Goal: Information Seeking & Learning: Compare options

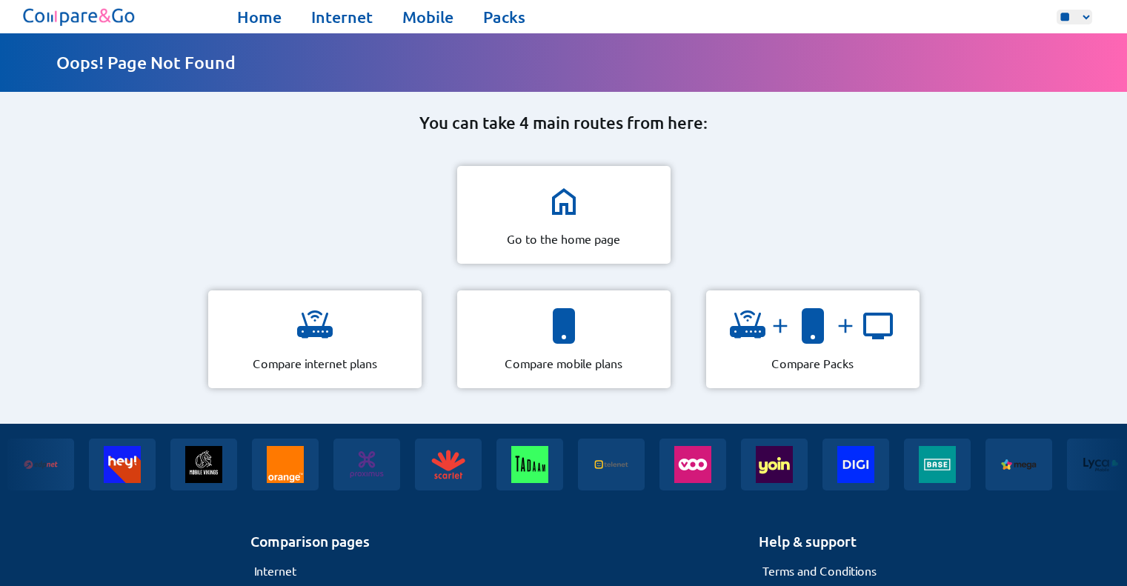
select select "**"
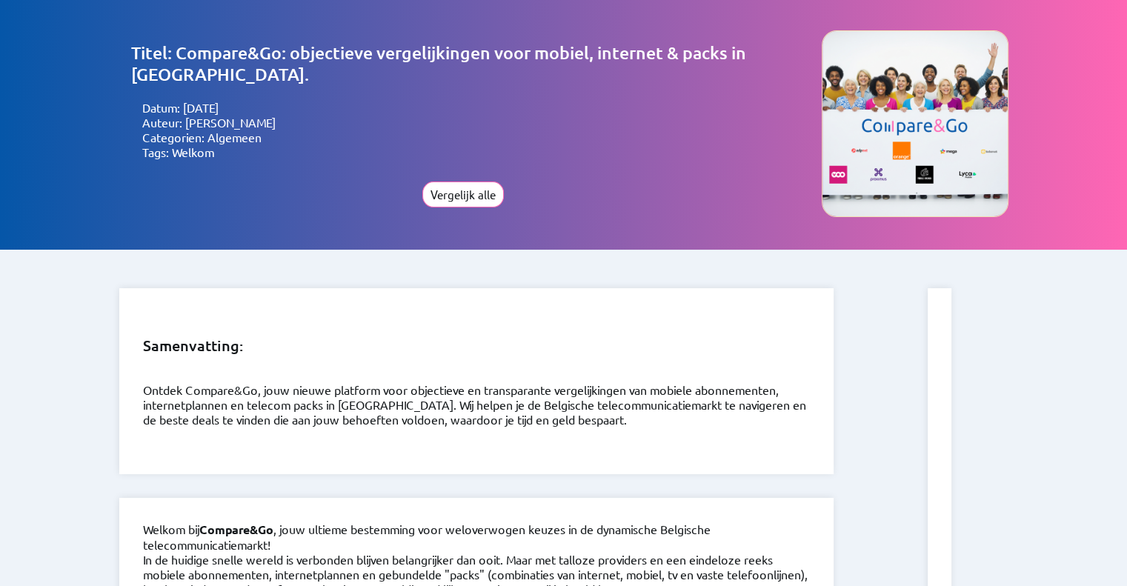
select select "**"
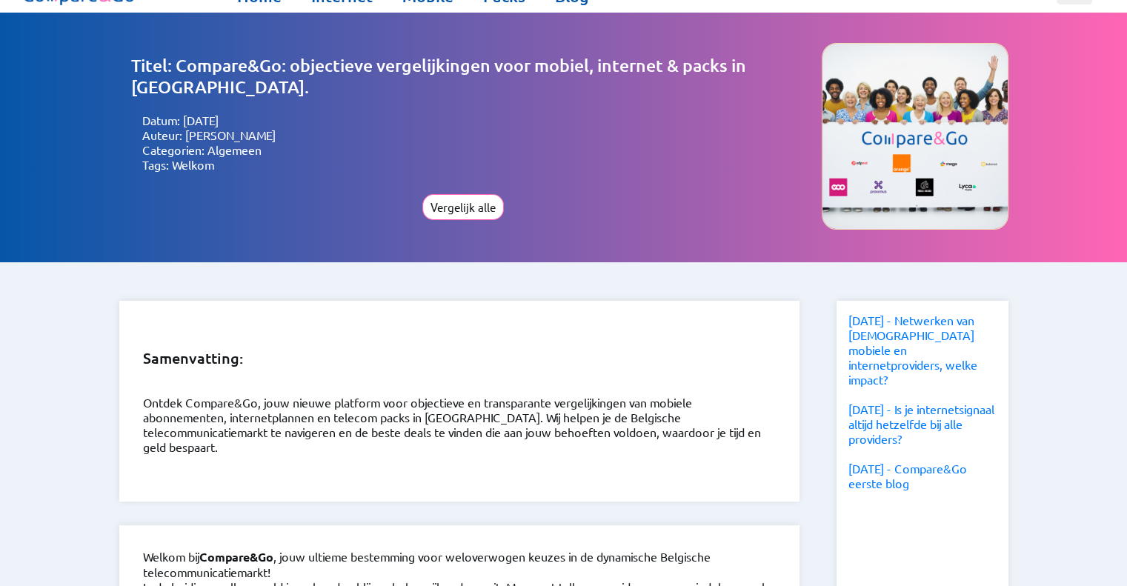
scroll to position [24, 0]
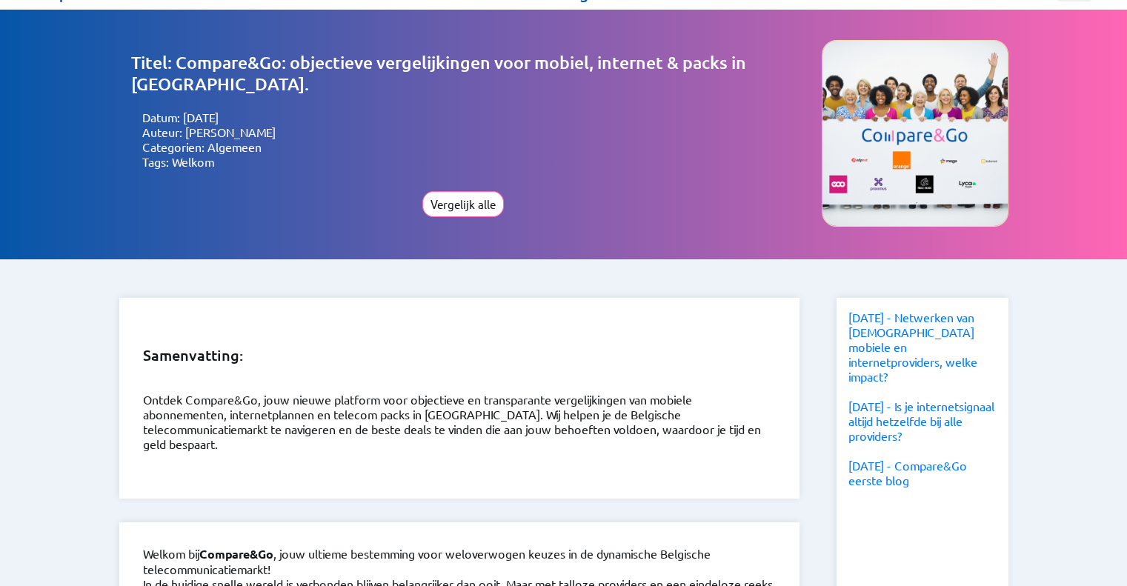
click at [906, 352] on div "25-08-2025 - Netwerken van Belgische mobiele en internetproviders, welke impact?" at bounding box center [922, 347] width 148 height 74
click at [906, 350] on link "25-08-2025 - Netwerken van Belgische mobiele en internetproviders, welke impact?" at bounding box center [912, 347] width 129 height 74
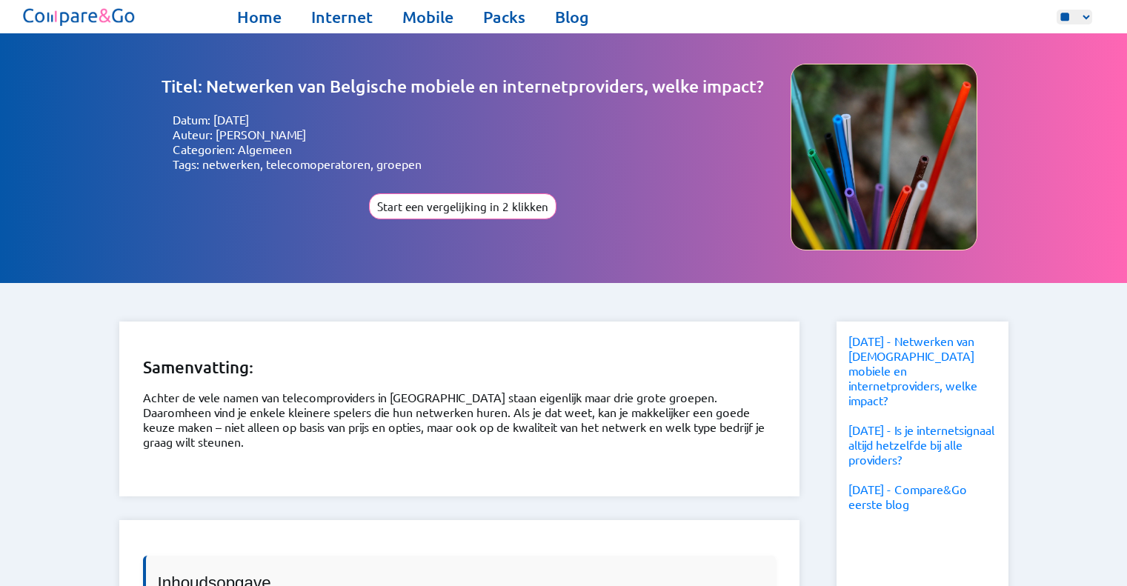
select select "**"
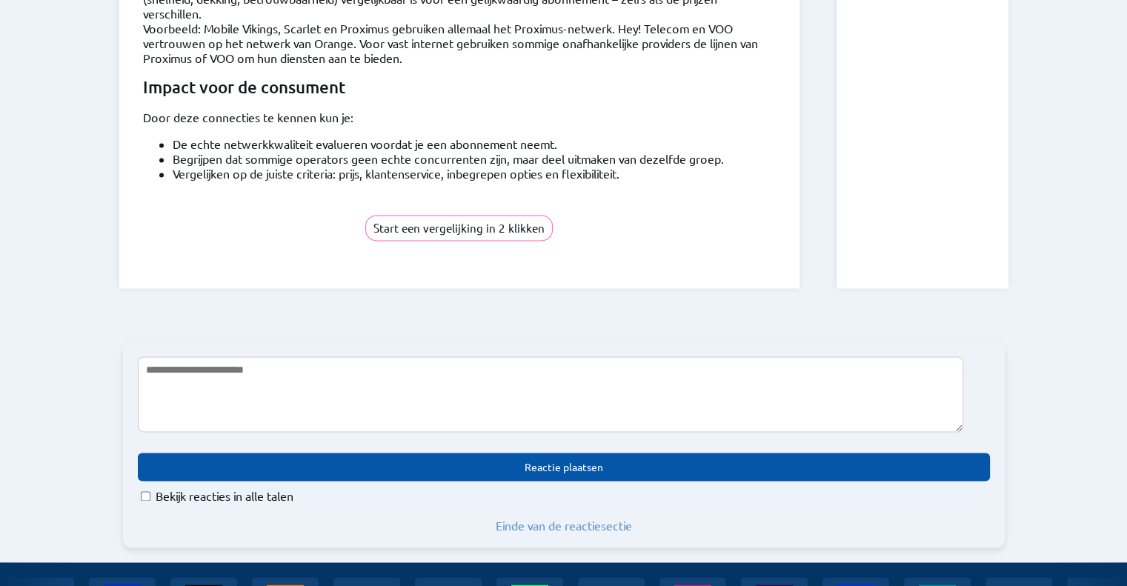
scroll to position [2204, 0]
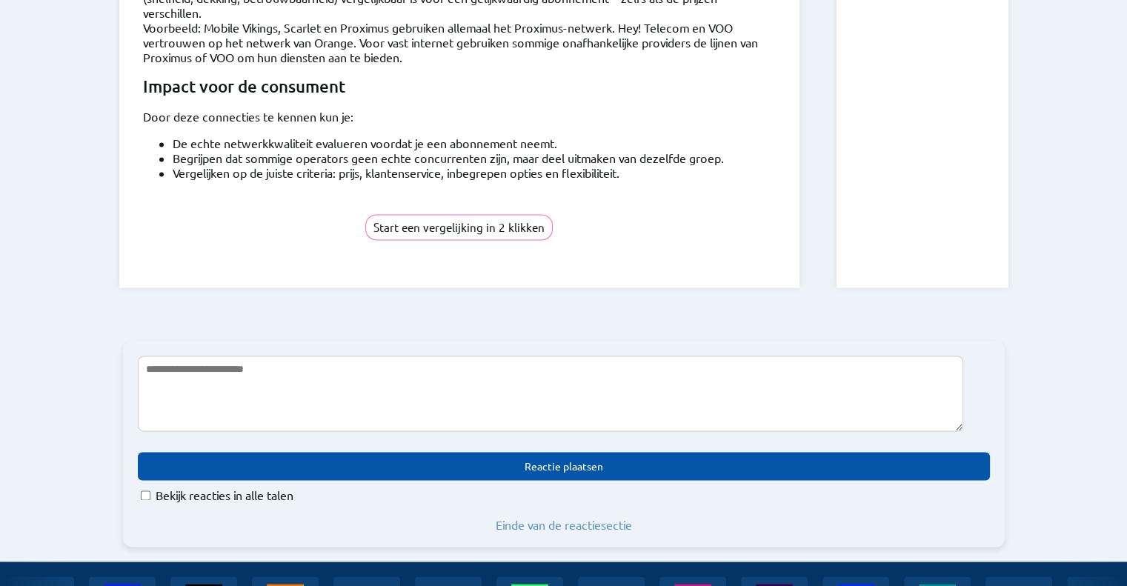
click at [542, 461] on div "Reactie plaatsen Bekijk reacties in alle talen Einde van de reactiesectie" at bounding box center [564, 444] width 882 height 206
click at [281, 487] on label "Bekijk reacties in alle talen" at bounding box center [225, 494] width 138 height 15
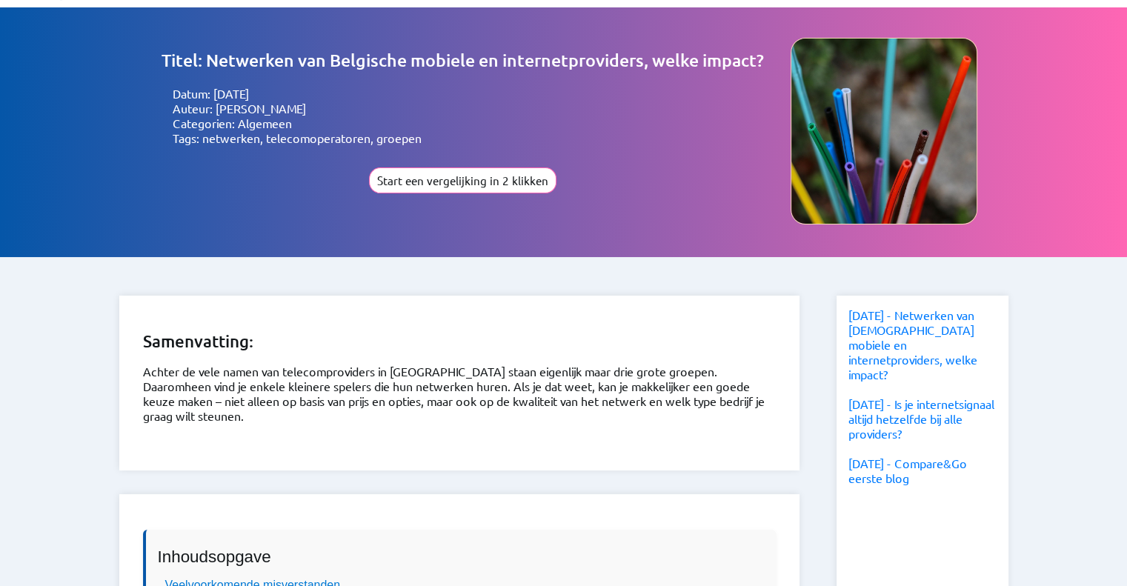
scroll to position [0, 0]
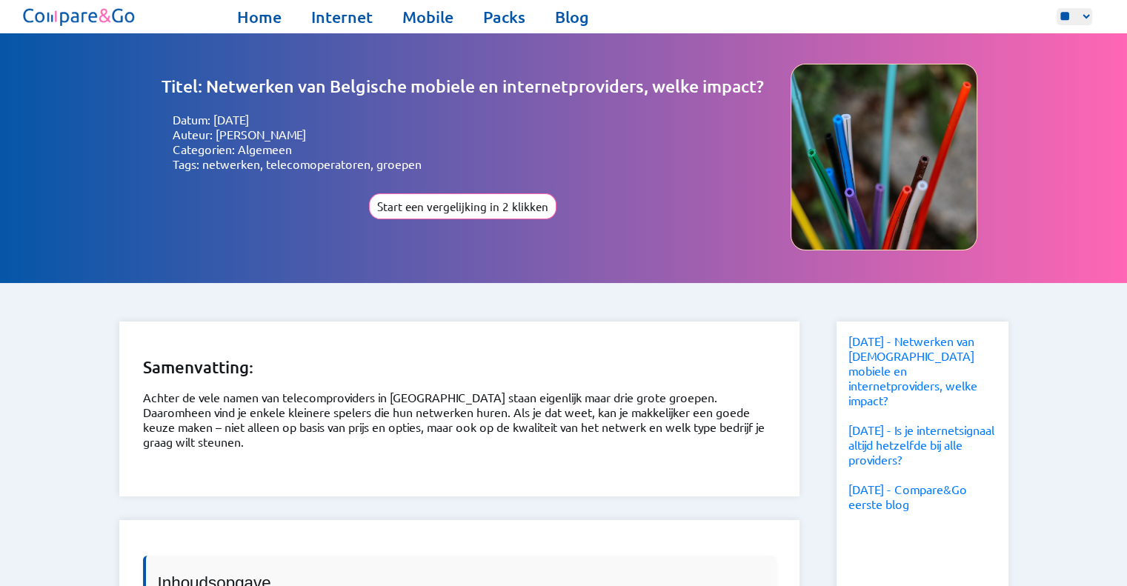
click at [114, 14] on img at bounding box center [79, 17] width 119 height 26
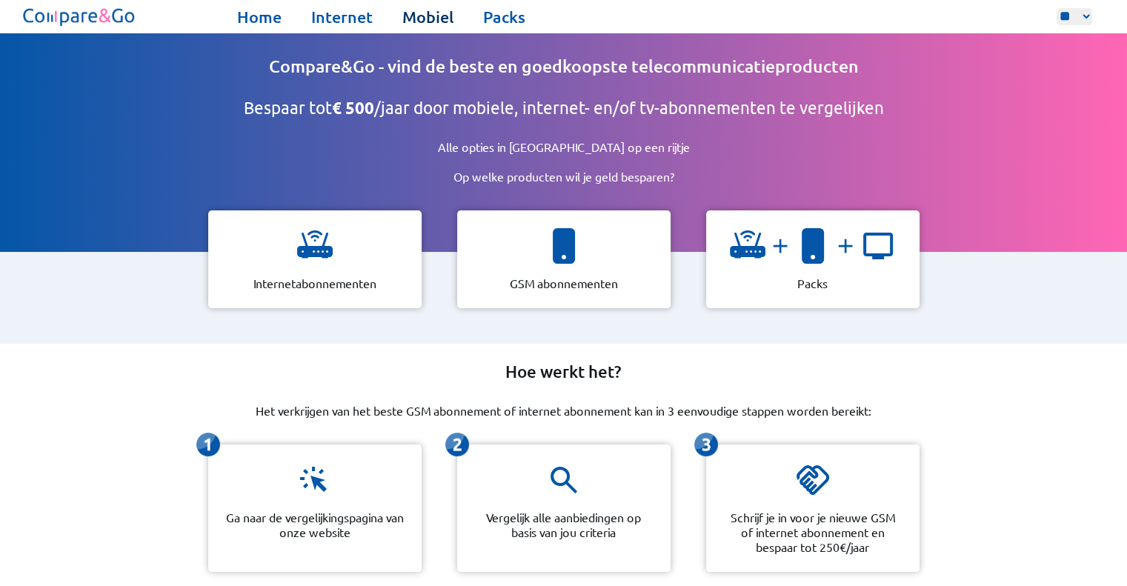
click at [411, 14] on link "Mobiel" at bounding box center [427, 17] width 51 height 21
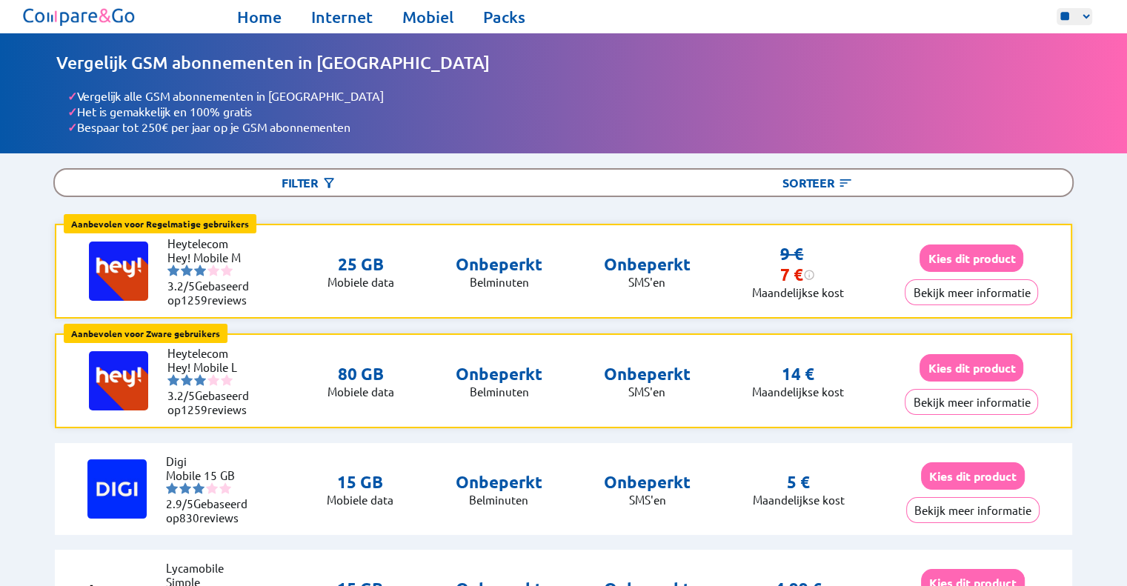
click at [493, 4] on div "Home Internet Mobiel Packs ** ** ** Home Internet Mobiel Packs" at bounding box center [563, 16] width 1127 height 33
click at [489, 16] on link "Packs" at bounding box center [504, 17] width 42 height 21
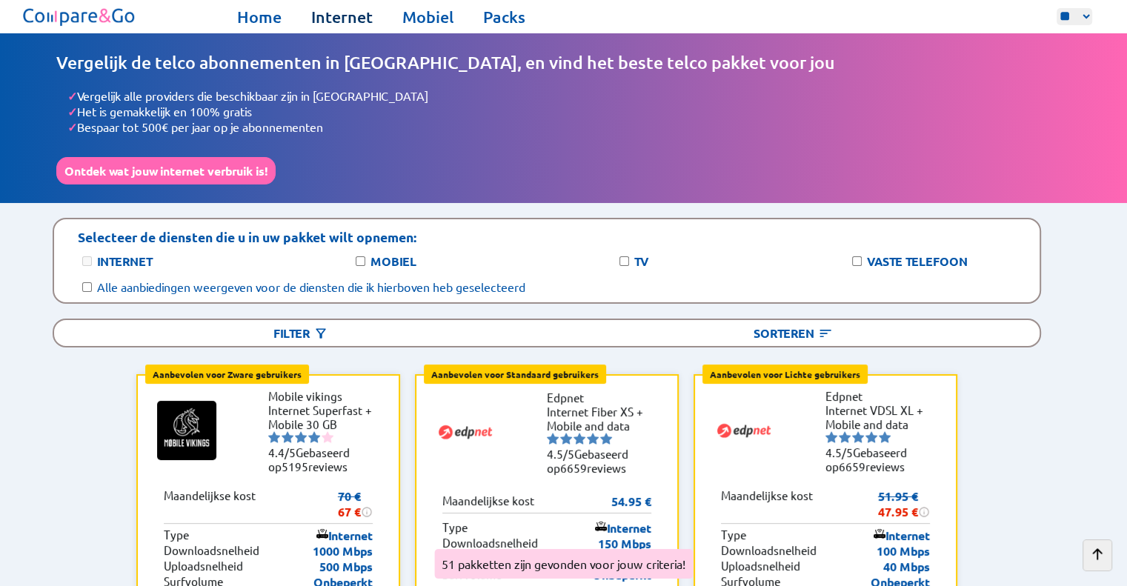
click at [329, 24] on link "Internet" at bounding box center [341, 17] width 61 height 21
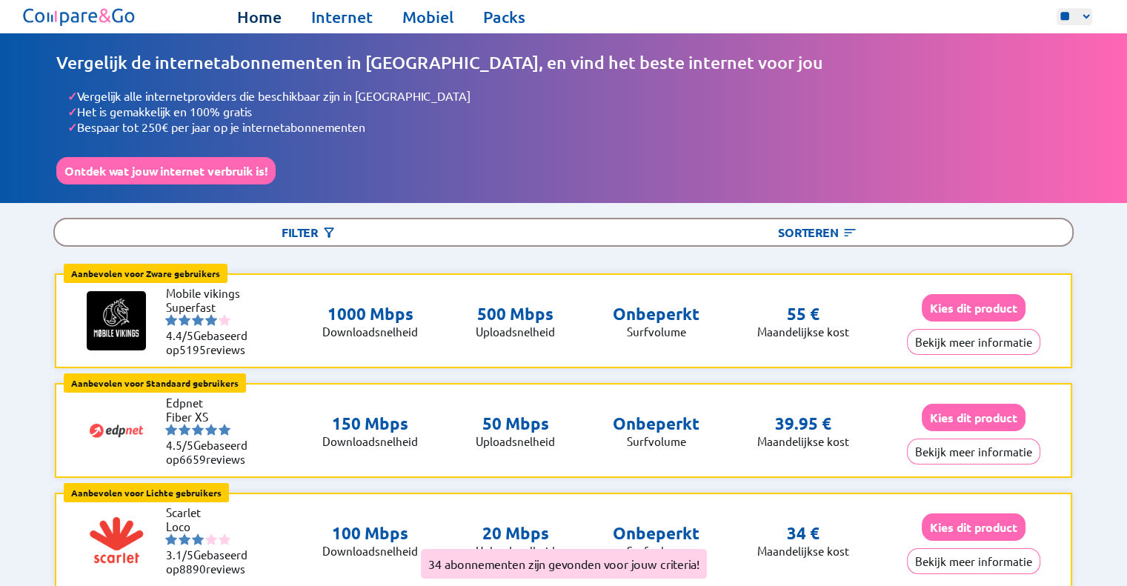
click at [263, 15] on link "Home" at bounding box center [259, 17] width 44 height 21
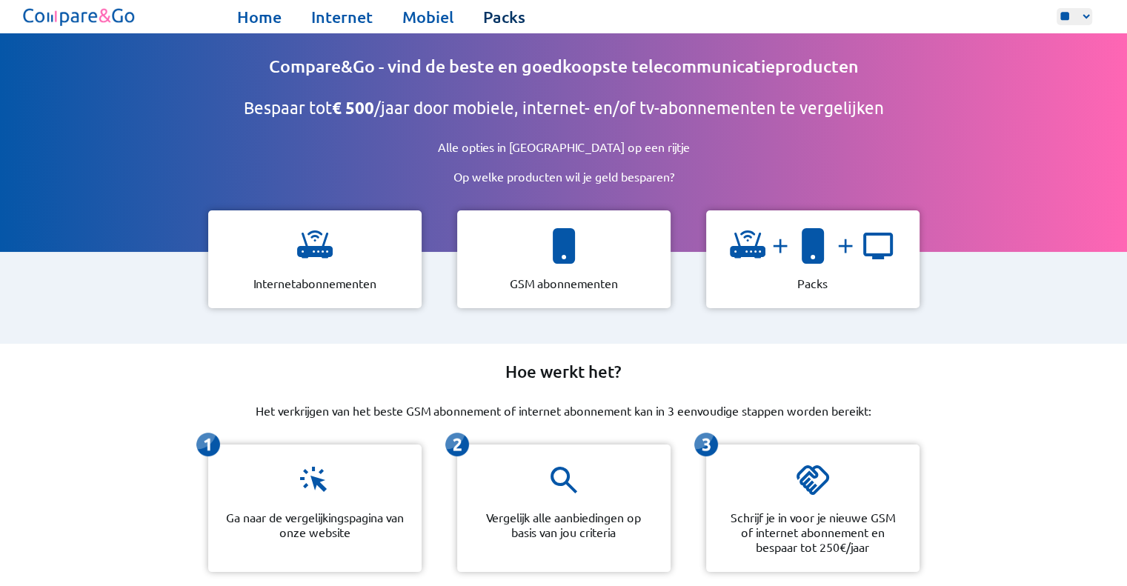
click at [489, 16] on link "Packs" at bounding box center [504, 17] width 42 height 21
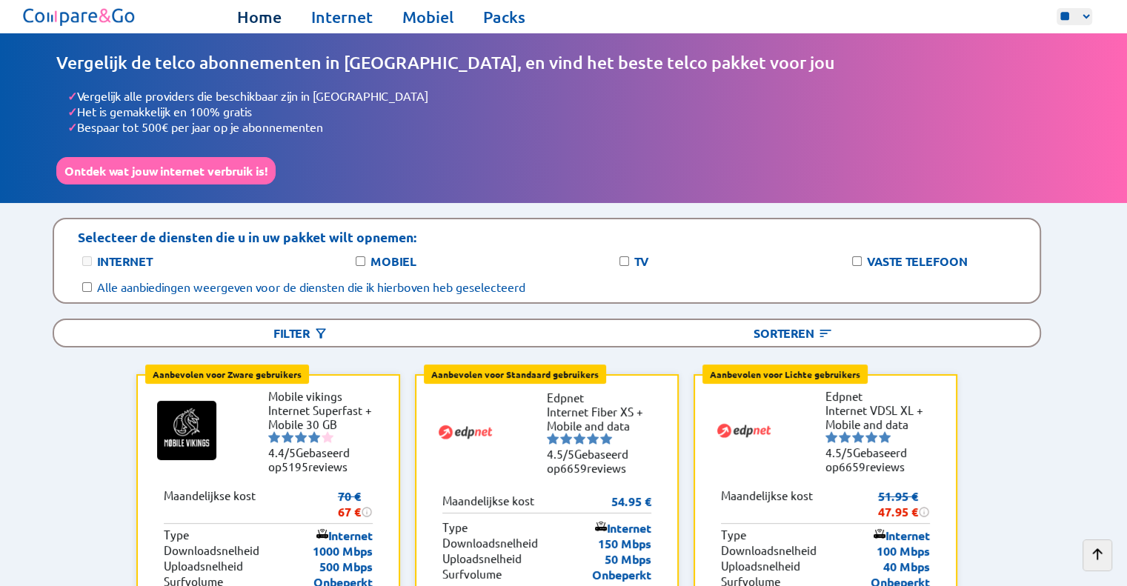
click at [249, 24] on link "Home" at bounding box center [259, 17] width 44 height 21
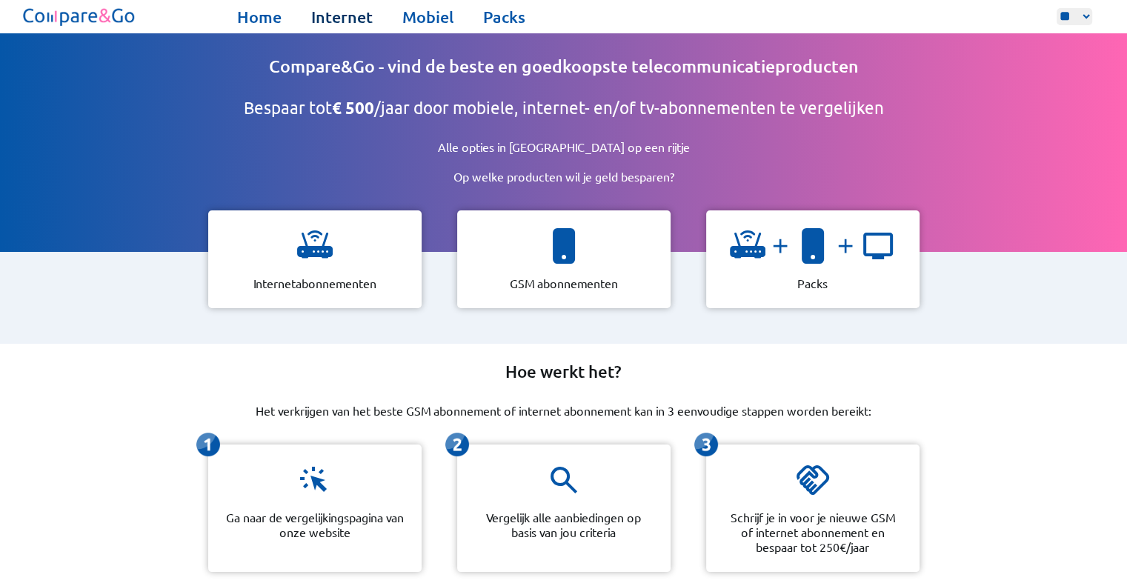
click at [356, 16] on link "Internet" at bounding box center [341, 17] width 61 height 21
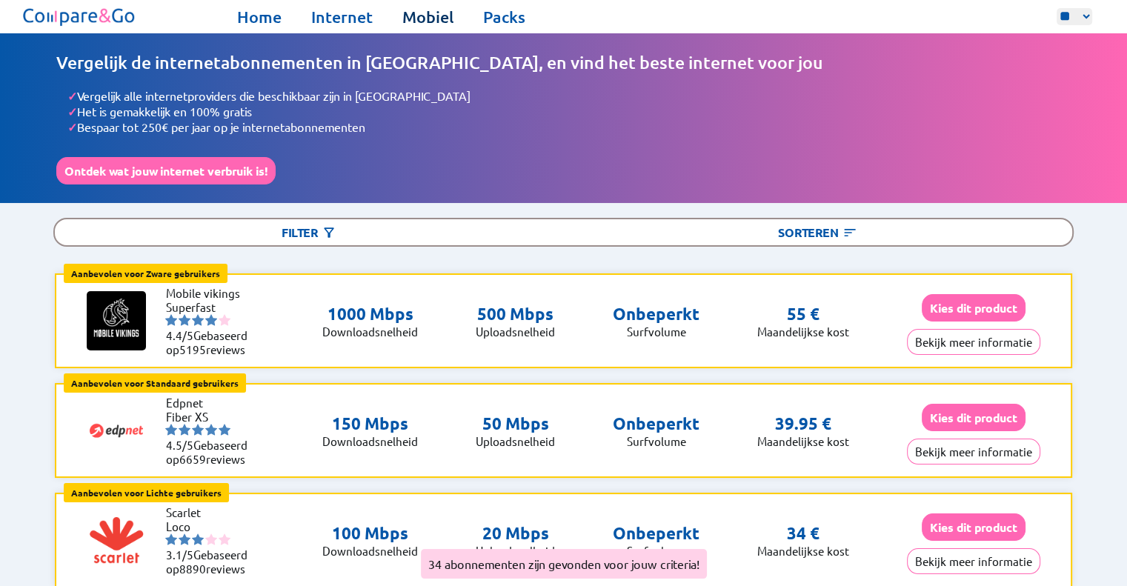
click at [430, 15] on link "Mobiel" at bounding box center [427, 17] width 51 height 21
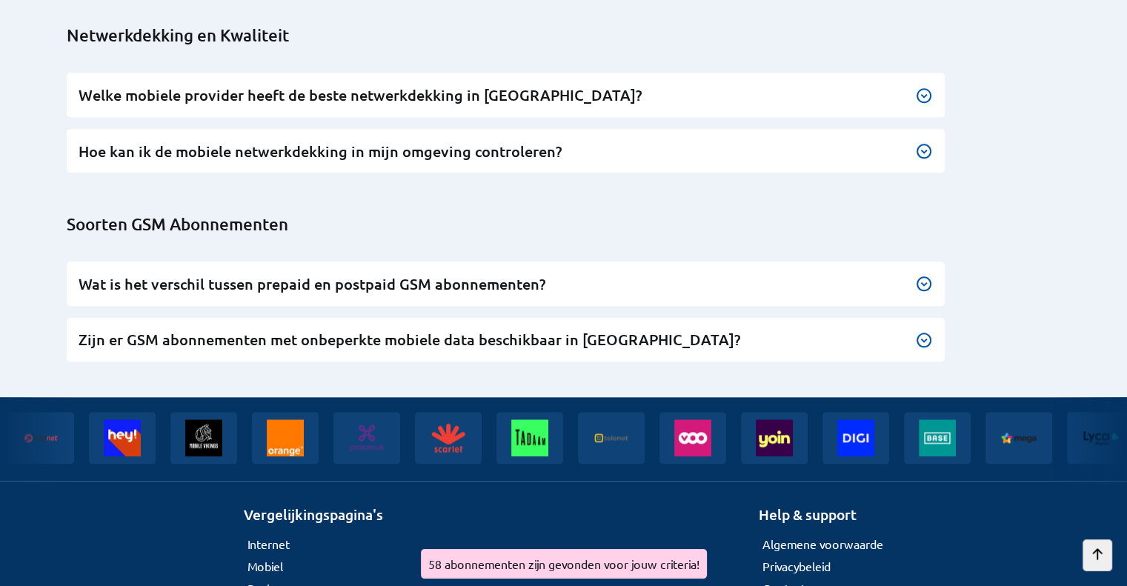
scroll to position [7268, 0]
